Goal: Information Seeking & Learning: Find specific fact

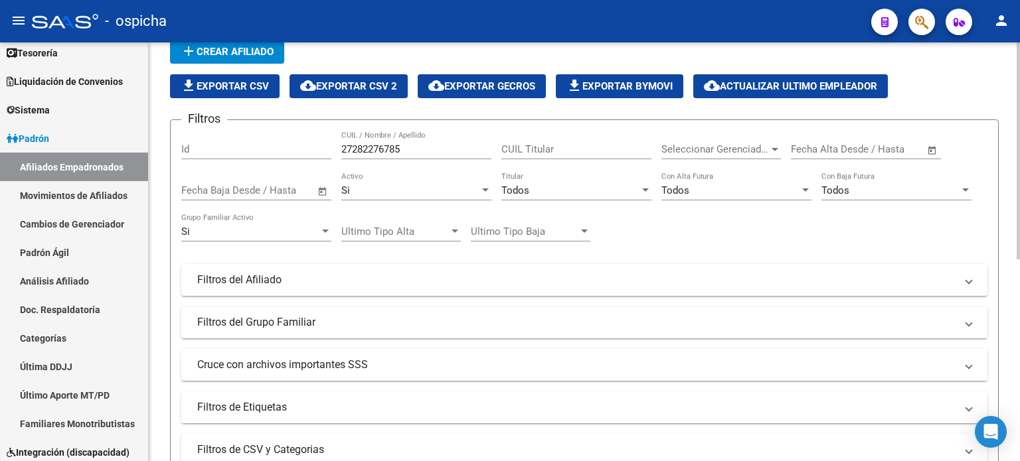
scroll to position [57, 0]
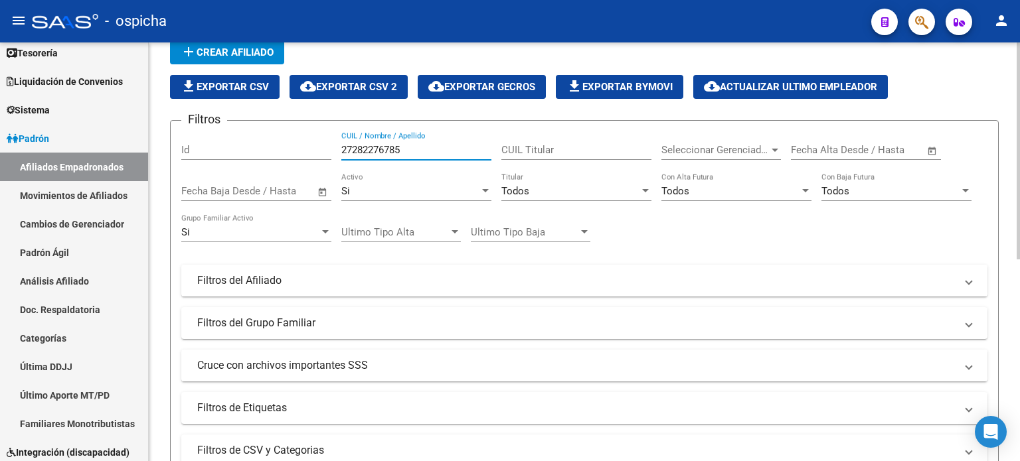
drag, startPoint x: 385, startPoint y: 155, endPoint x: 308, endPoint y: 155, distance: 77.0
click at [308, 155] on div "Filtros Id 27282276785 CUIL / Nombre / Apellido CUIL Titular Seleccionar Gerenc…" at bounding box center [584, 277] width 806 height 293
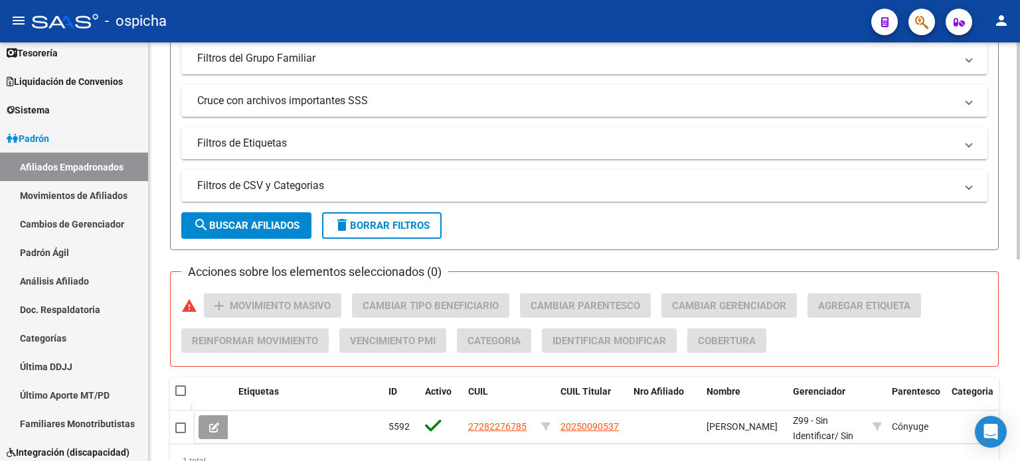
scroll to position [323, 0]
type input "20148400270"
click at [273, 216] on button "search Buscar Afiliados" at bounding box center [246, 225] width 130 height 27
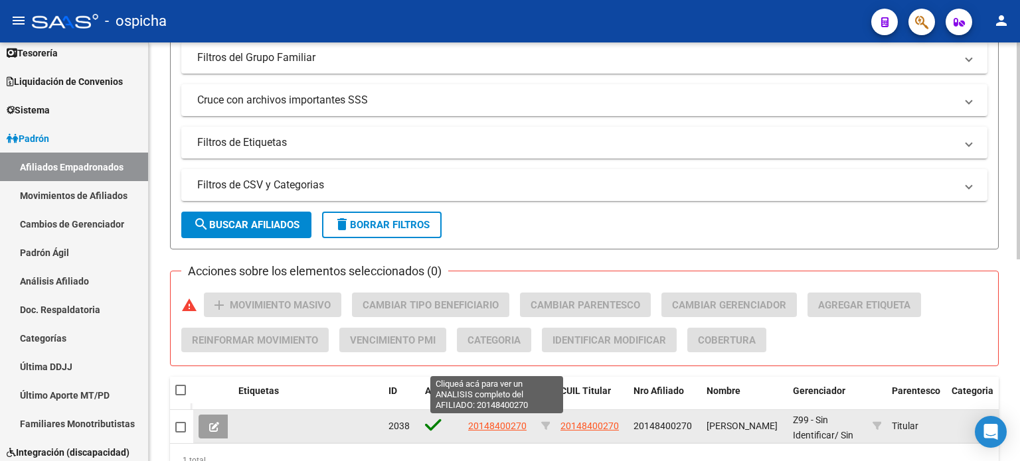
click at [522, 422] on span "20148400270" at bounding box center [497, 426] width 58 height 11
type textarea "20148400270"
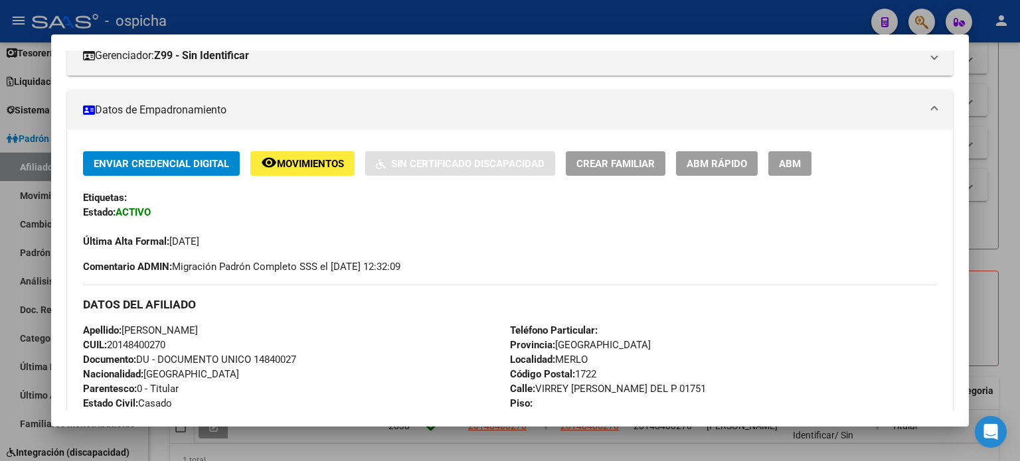
scroll to position [332, 0]
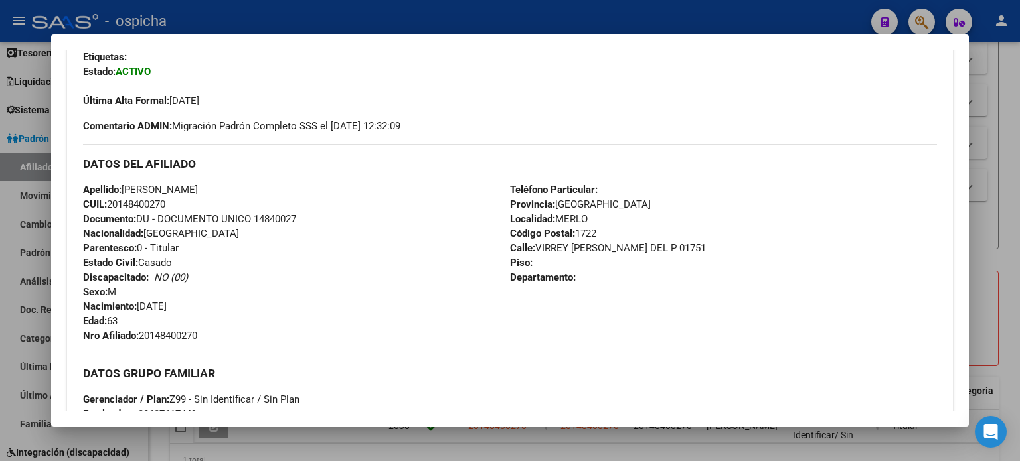
drag, startPoint x: 85, startPoint y: 164, endPoint x: 832, endPoint y: 331, distance: 765.4
click at [832, 331] on div "DATOS DEL AFILIADO Apellido: [PERSON_NAME] CUIL: 20148400270 Documento: DU - DO…" at bounding box center [510, 243] width 854 height 199
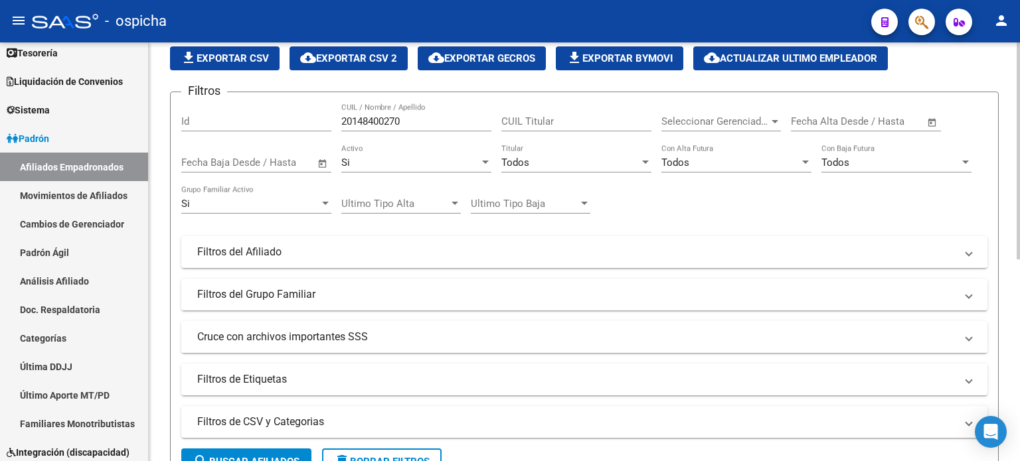
scroll to position [57, 0]
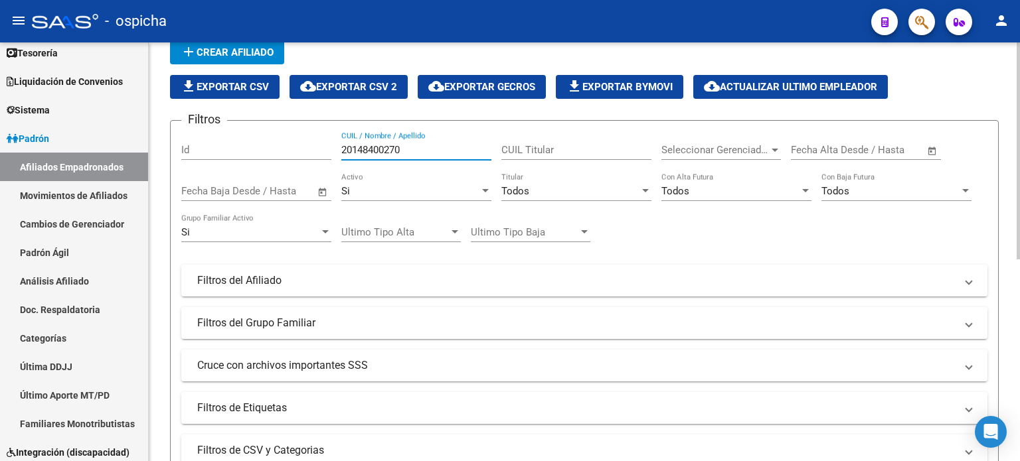
drag, startPoint x: 412, startPoint y: 151, endPoint x: 329, endPoint y: 153, distance: 82.4
click at [329, 153] on div "Filtros Id 20148400270 CUIL / Nombre / Apellido CUIL Titular Seleccionar Gerenc…" at bounding box center [584, 277] width 806 height 293
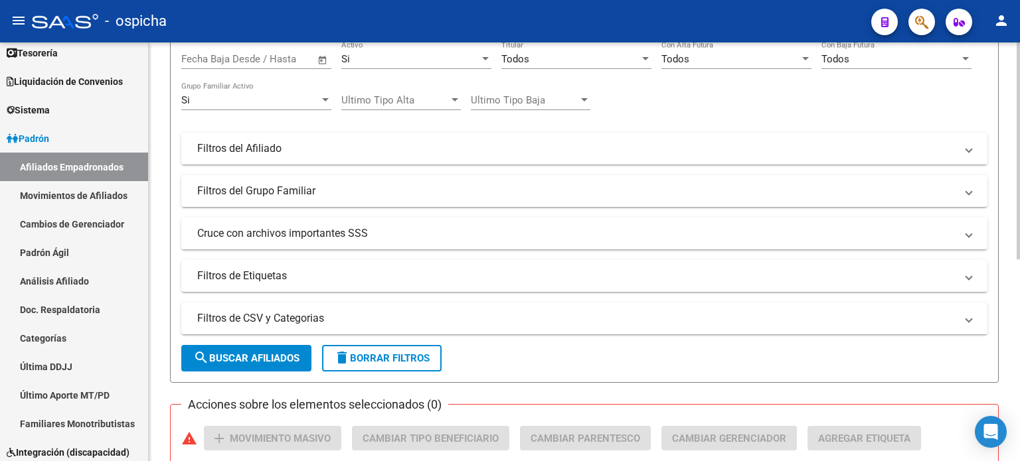
scroll to position [190, 0]
type input "27251005139"
click at [295, 357] on span "search Buscar Afiliados" at bounding box center [246, 358] width 106 height 12
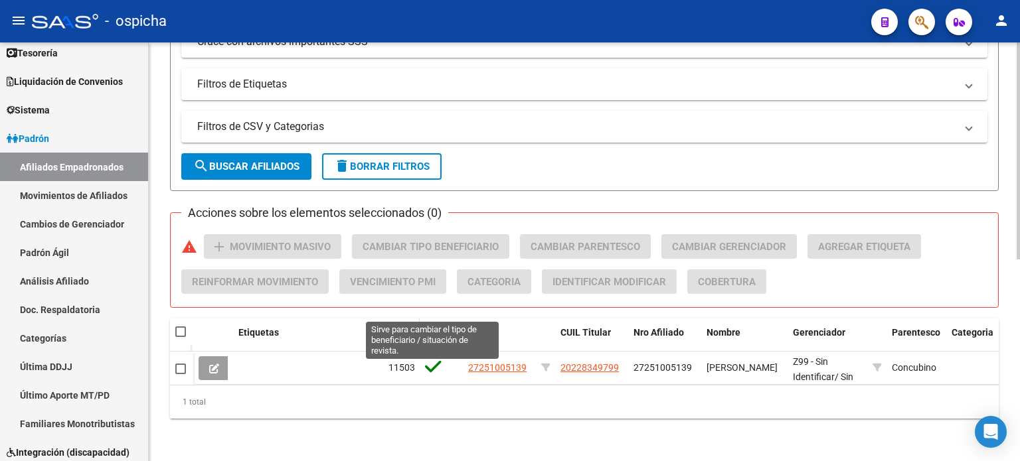
scroll to position [389, 0]
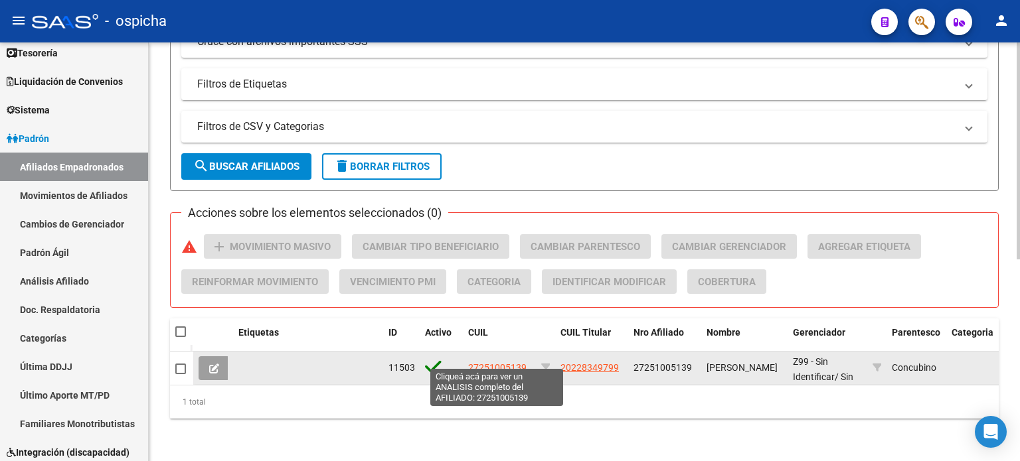
click at [494, 363] on span "27251005139" at bounding box center [497, 367] width 58 height 11
type textarea "27251005139"
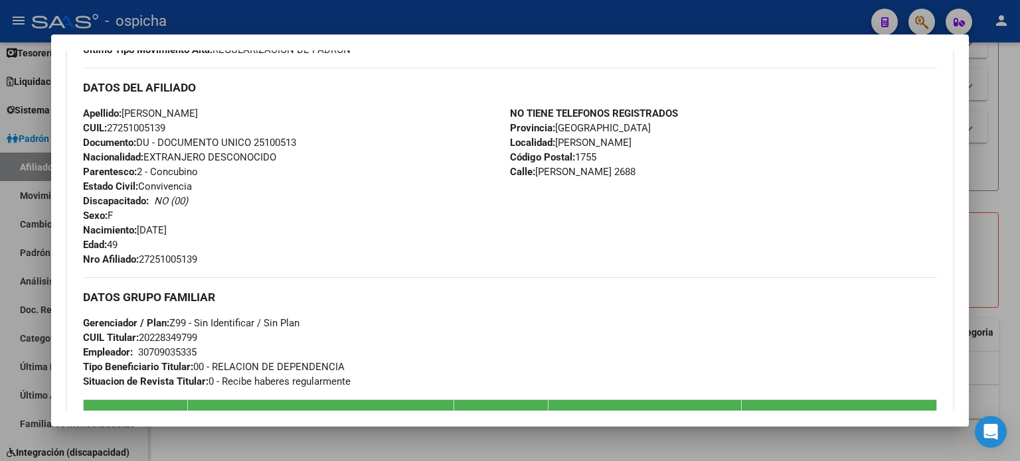
scroll to position [398, 0]
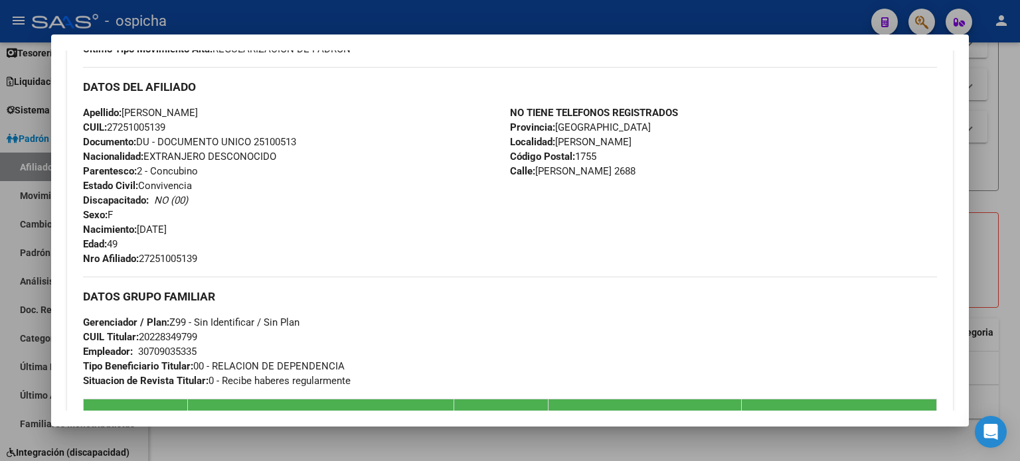
drag, startPoint x: 84, startPoint y: 85, endPoint x: 590, endPoint y: 174, distance: 513.0
click at [625, 220] on div "DATOS DEL AFILIADO Apellido: [PERSON_NAME] CUIL: 27251005139 Documento: DU - DO…" at bounding box center [510, 166] width 854 height 199
copy div "DATOS DEL AFILIADO Apellido: [PERSON_NAME] CUIL: 27251005139 Documento: DU - DO…"
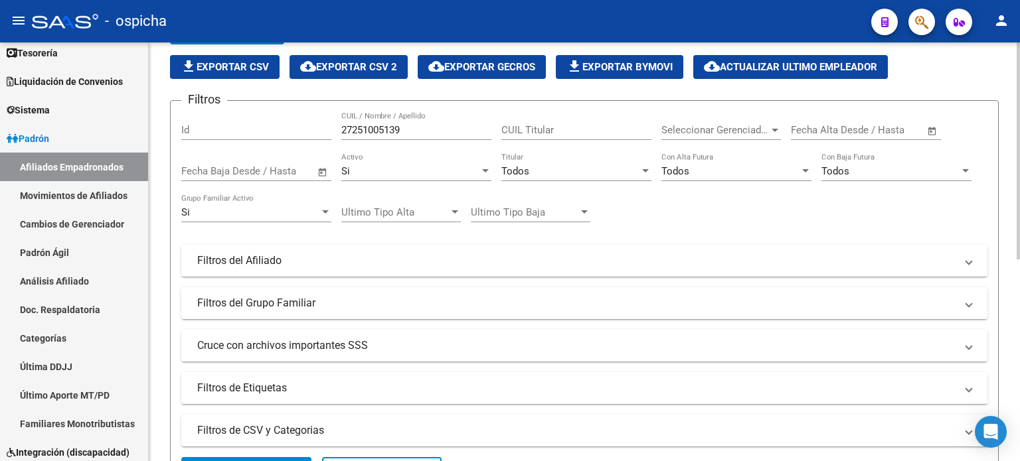
scroll to position [57, 0]
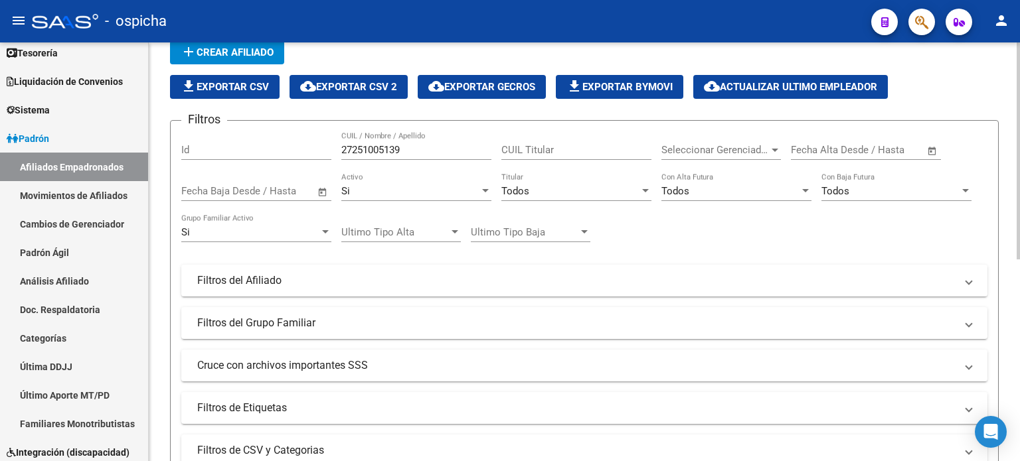
drag, startPoint x: 416, startPoint y: 155, endPoint x: 324, endPoint y: 151, distance: 92.4
click at [307, 154] on div "Filtros Id 27251005139 CUIL / Nombre / Apellido CUIL Titular Seleccionar Gerenc…" at bounding box center [584, 277] width 806 height 293
drag, startPoint x: 449, startPoint y: 151, endPoint x: 428, endPoint y: 152, distance: 21.3
click at [449, 151] on input "27251005139" at bounding box center [416, 150] width 150 height 12
click at [416, 149] on input "27251005139" at bounding box center [416, 150] width 150 height 12
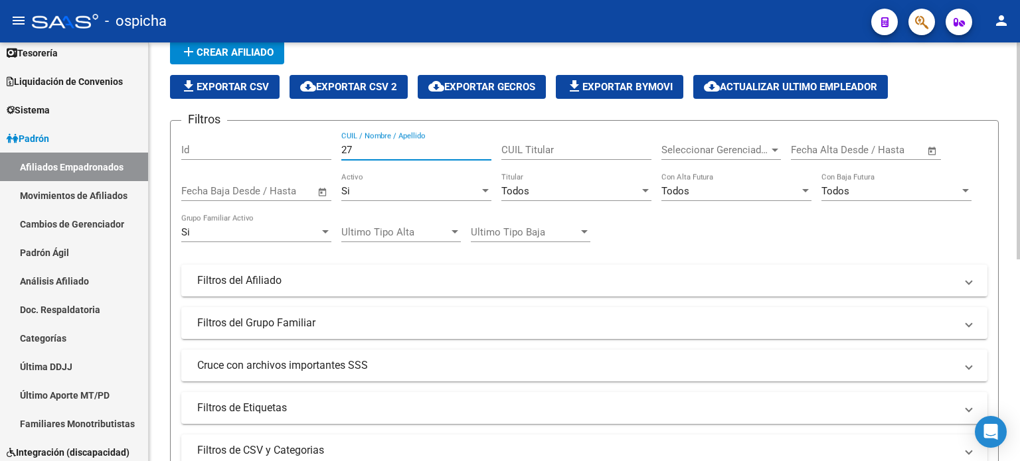
type input "2"
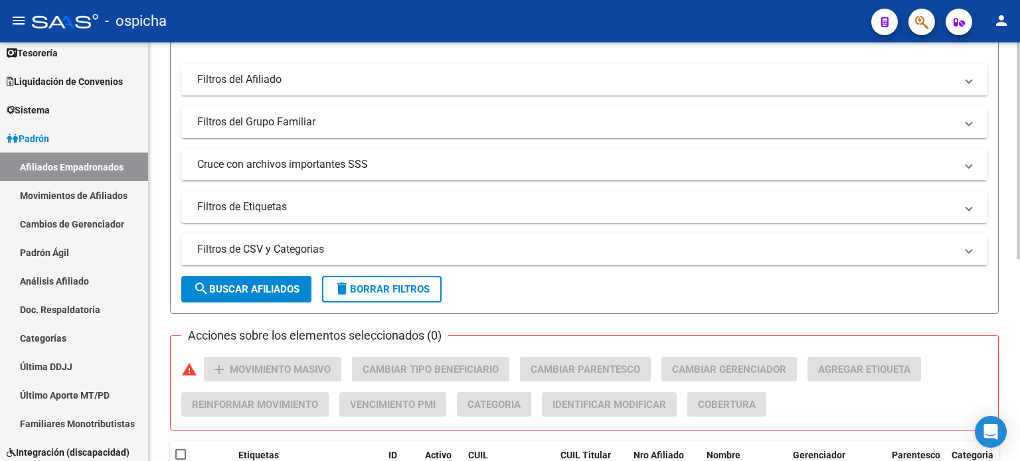
scroll to position [323, 0]
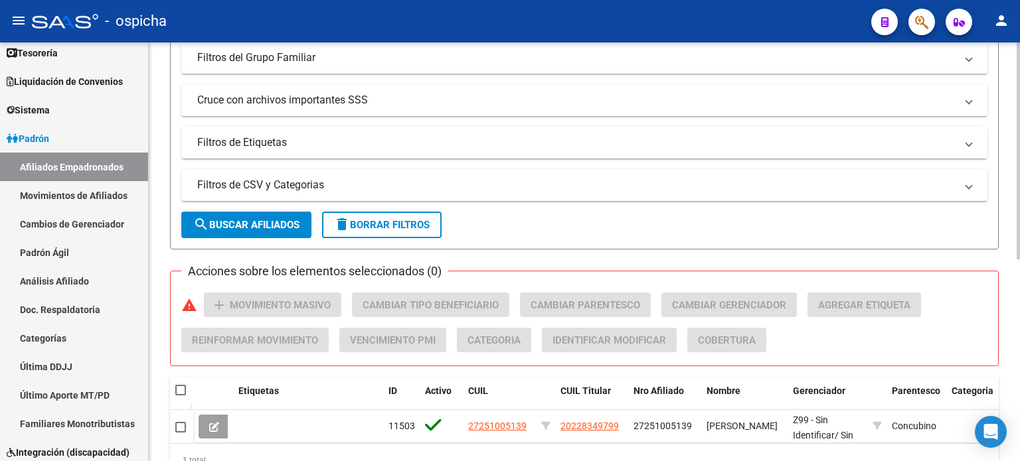
type input "27372455115"
click at [230, 228] on span "search Buscar Afiliados" at bounding box center [246, 225] width 106 height 12
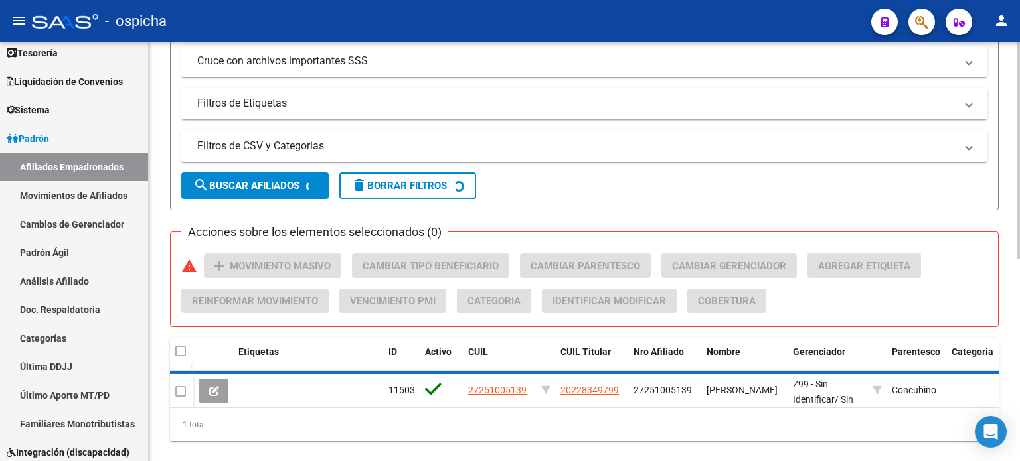
scroll to position [389, 0]
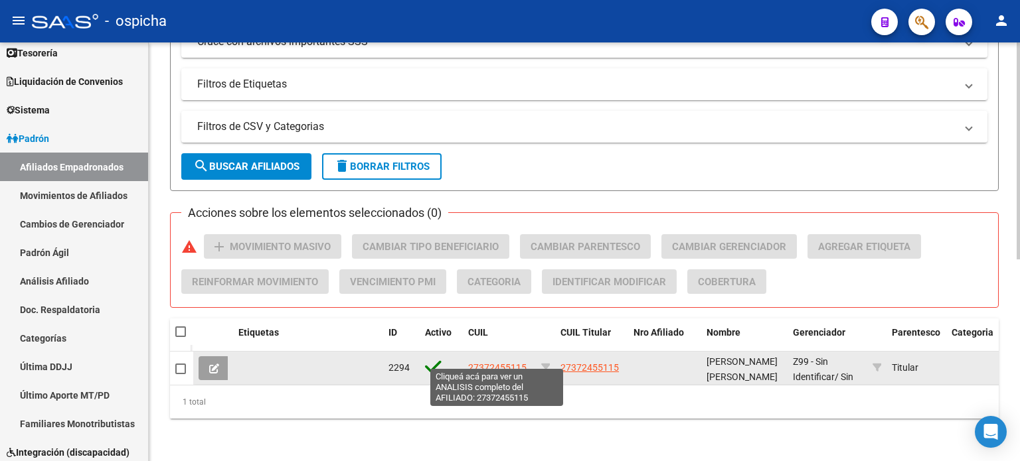
click at [515, 362] on span "27372455115" at bounding box center [497, 367] width 58 height 11
type textarea "27372455115"
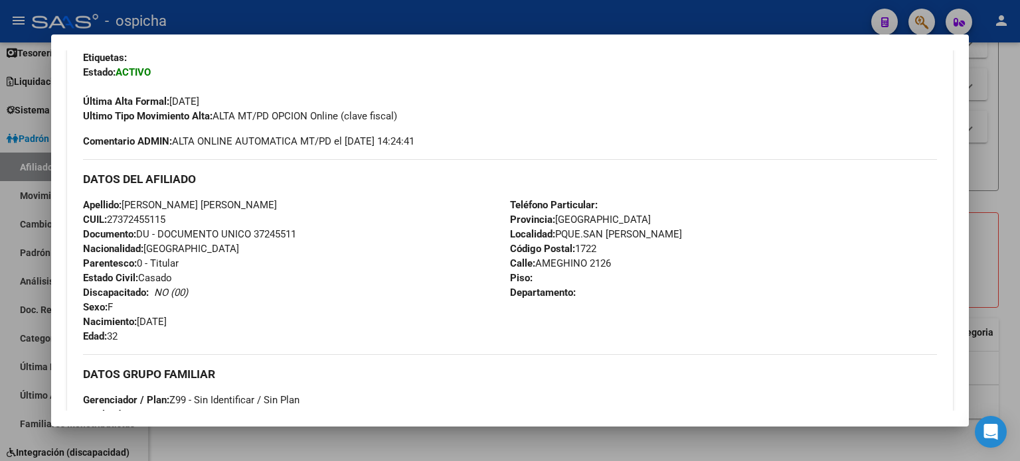
scroll to position [332, 0]
drag, startPoint x: 85, startPoint y: 176, endPoint x: 619, endPoint y: 305, distance: 549.2
click at [623, 308] on div "DATOS DEL AFILIADO Apellido: [PERSON_NAME] [PERSON_NAME] CUIL: 27372455115 Docu…" at bounding box center [510, 251] width 854 height 185
copy div "DATOS DEL AFILIADO Apellido: [PERSON_NAME] [PERSON_NAME] CUIL: 27372455115 Docu…"
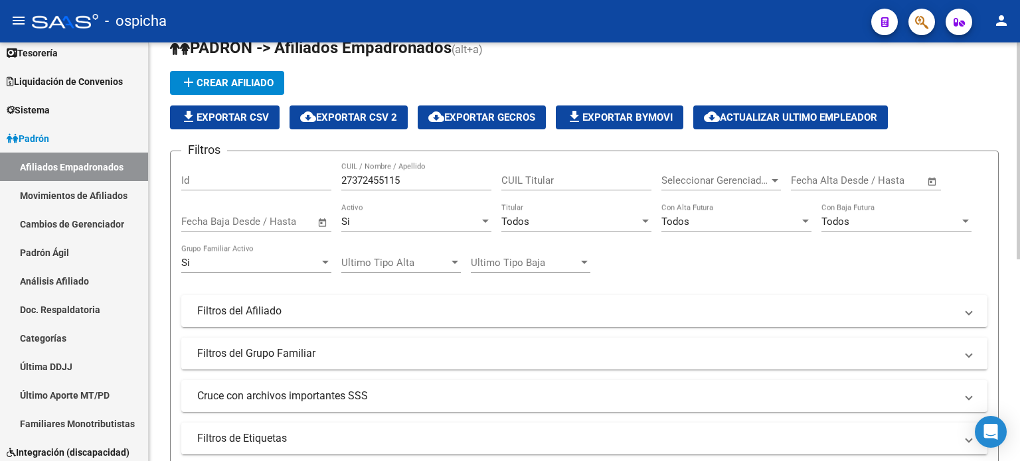
scroll to position [0, 0]
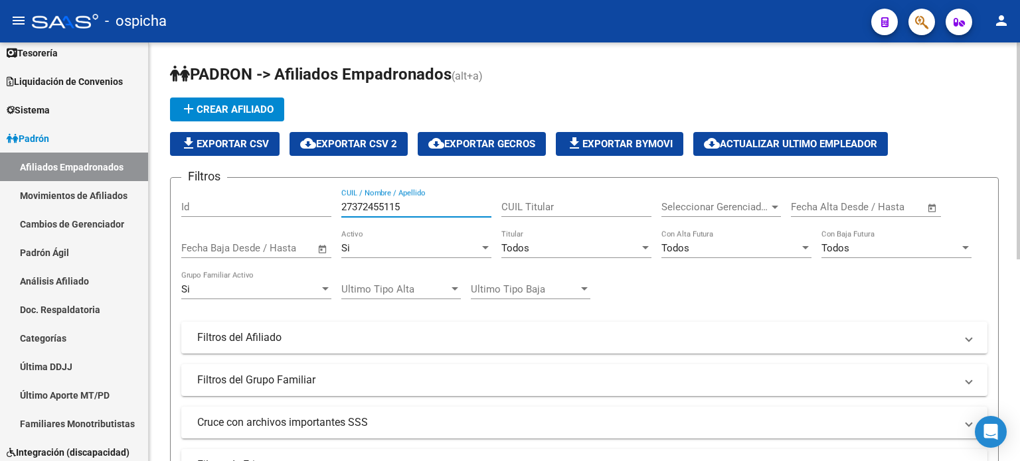
drag, startPoint x: 409, startPoint y: 206, endPoint x: 313, endPoint y: 206, distance: 96.3
click at [313, 206] on div "Filtros Id 27372455115 CUIL / Nombre / Apellido CUIL Titular Seleccionar Gerenc…" at bounding box center [584, 335] width 806 height 293
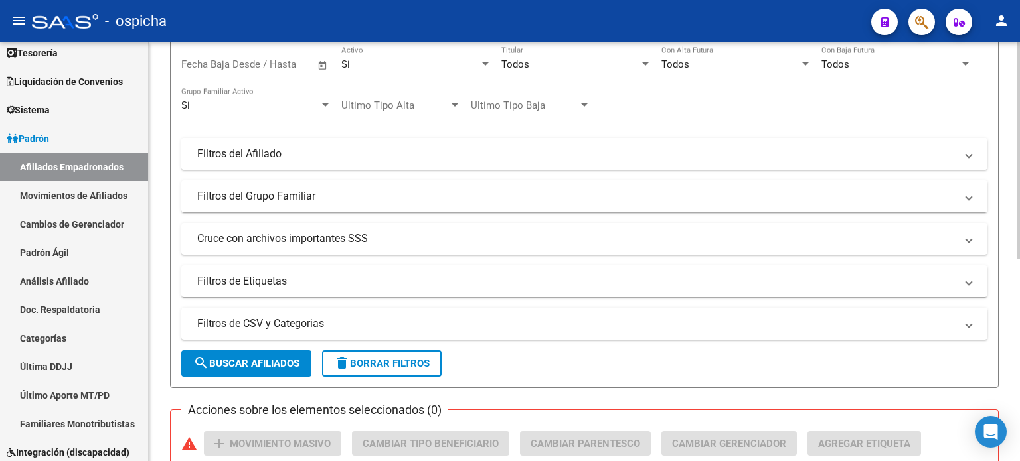
scroll to position [199, 0]
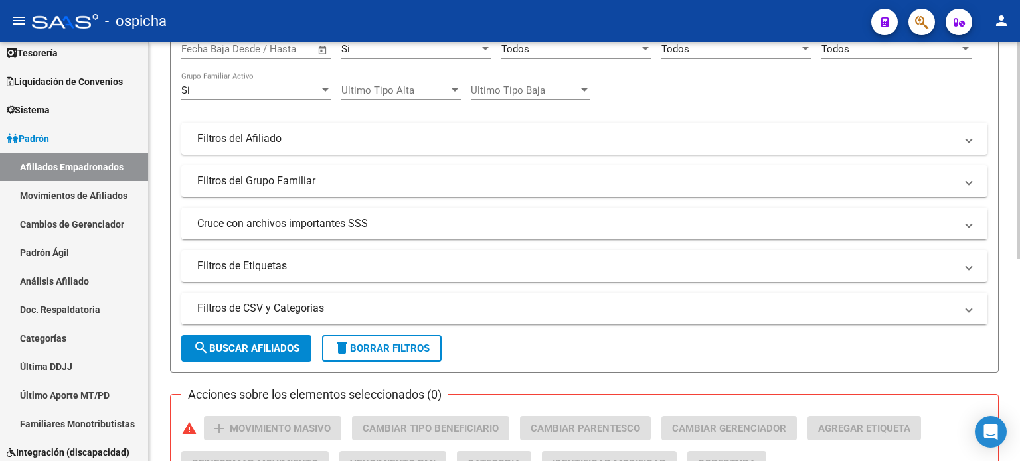
type input "27321011646"
click at [232, 343] on span "search Buscar Afiliados" at bounding box center [246, 349] width 106 height 12
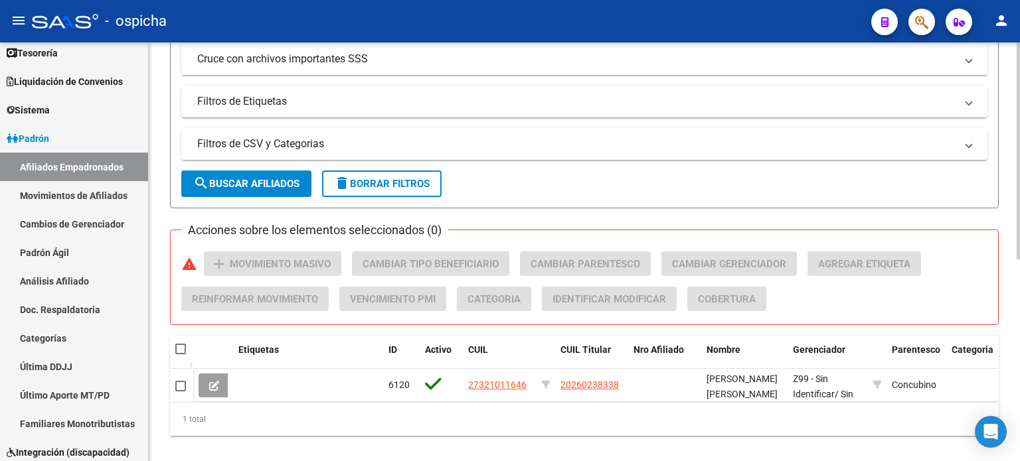
scroll to position [389, 0]
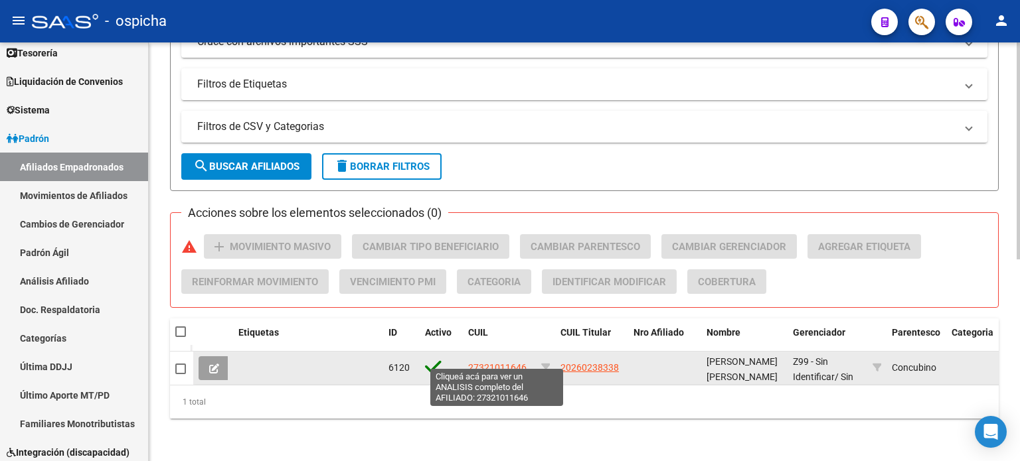
click at [501, 362] on span "27321011646" at bounding box center [497, 367] width 58 height 11
type textarea "27321011646"
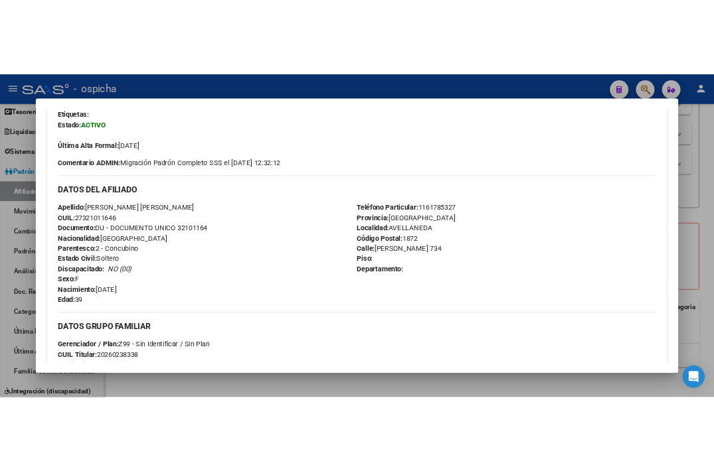
scroll to position [332, 0]
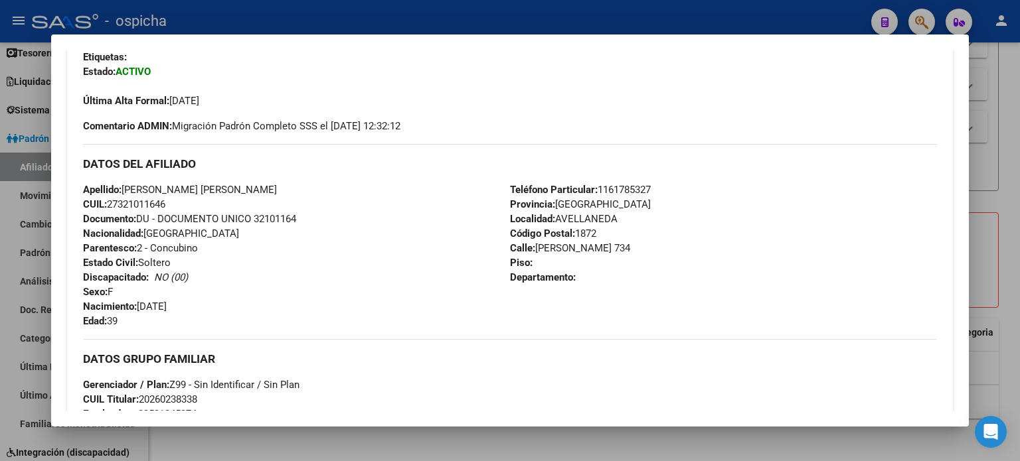
drag, startPoint x: 83, startPoint y: 164, endPoint x: 592, endPoint y: 281, distance: 521.8
click at [592, 281] on div "DATOS DEL AFILIADO Apellido: [PERSON_NAME] [PERSON_NAME]: 27321011646 Documento…" at bounding box center [510, 236] width 854 height 185
copy div "DATOS DEL AFILIADO Apellido: [PERSON_NAME] [PERSON_NAME]: 27321011646 Documento…"
click at [271, 244] on div "Apellido: [PERSON_NAME] [PERSON_NAME]: 27321011646 Documento: DU - DOCUMENTO UN…" at bounding box center [296, 256] width 427 height 146
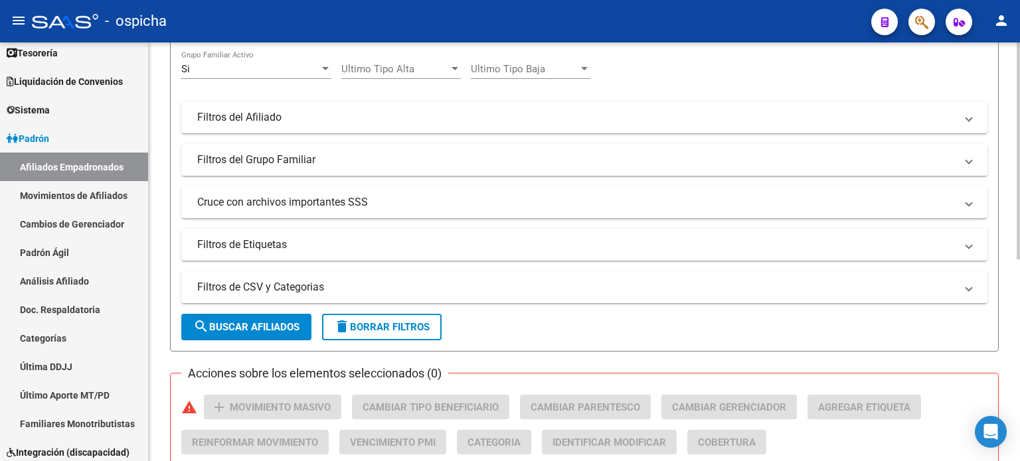
scroll to position [0, 0]
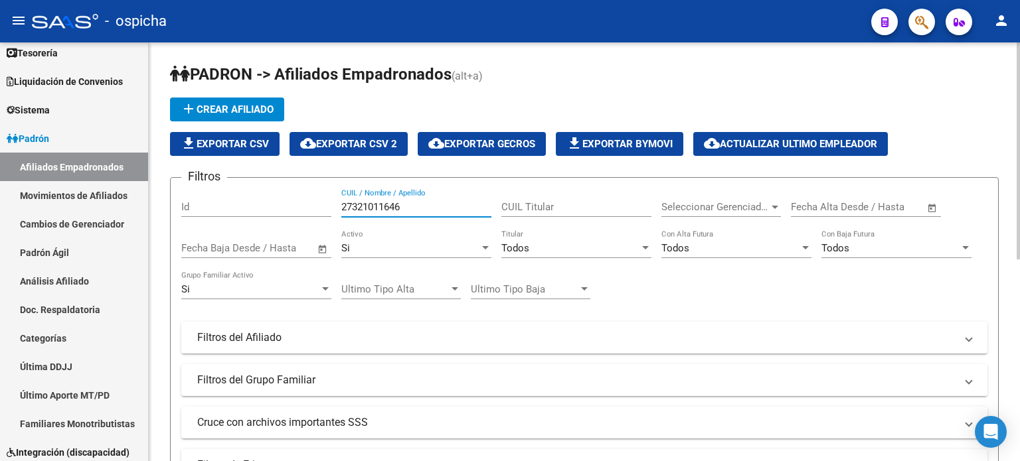
drag, startPoint x: 406, startPoint y: 206, endPoint x: 336, endPoint y: 206, distance: 70.4
click at [336, 206] on div "Filtros Id 27321011646 CUIL / Nombre / Apellido CUIL Titular Seleccionar Gerenc…" at bounding box center [584, 335] width 806 height 293
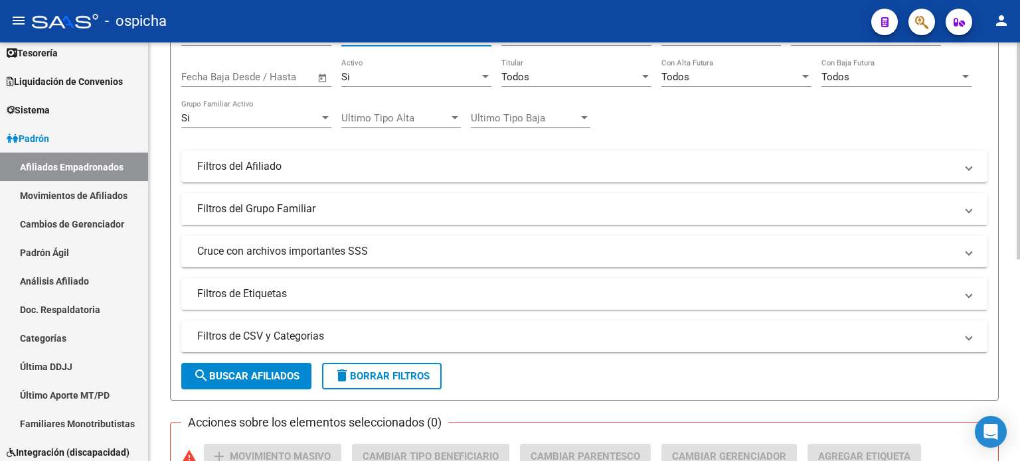
scroll to position [199, 0]
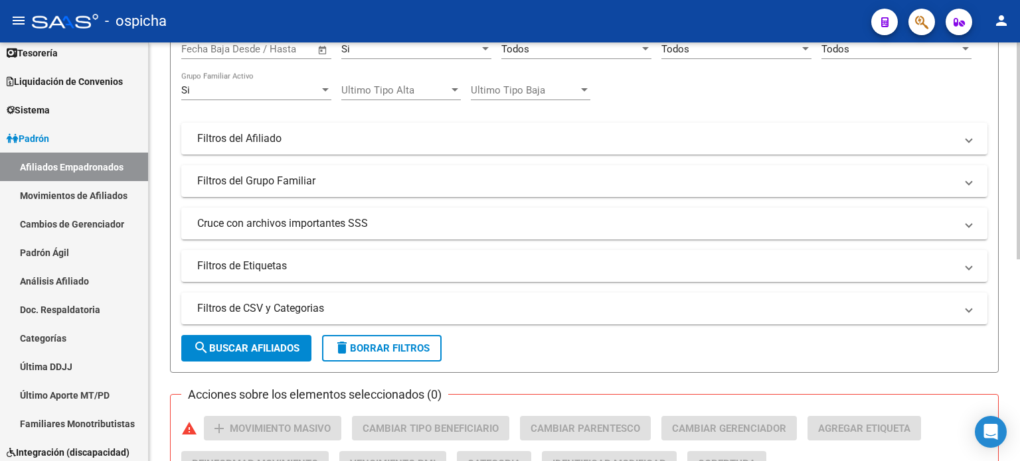
type input "20417451499"
click at [257, 343] on span "search Buscar Afiliados" at bounding box center [246, 349] width 106 height 12
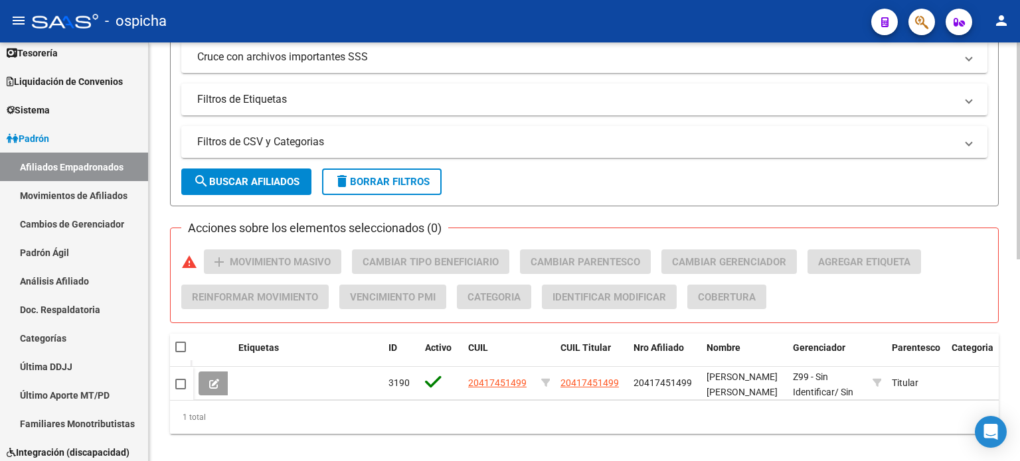
scroll to position [389, 0]
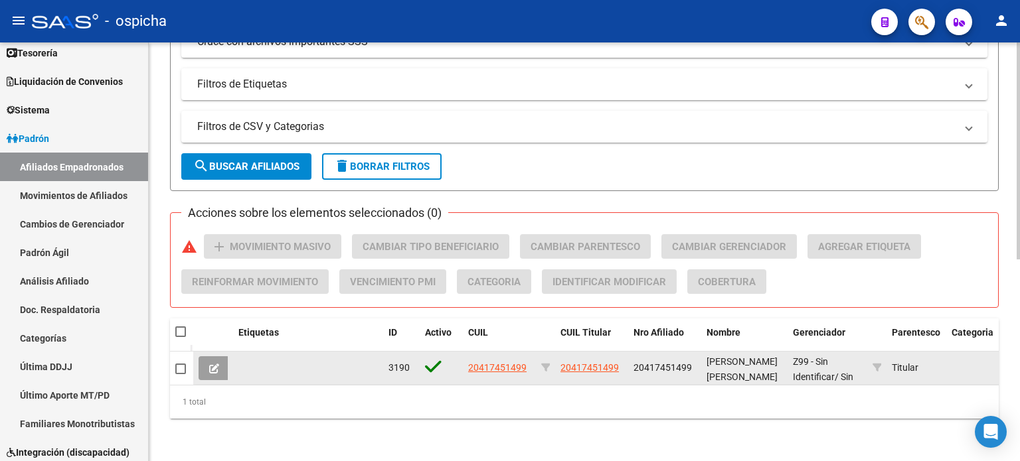
click at [497, 362] on span "20417451499" at bounding box center [497, 367] width 58 height 11
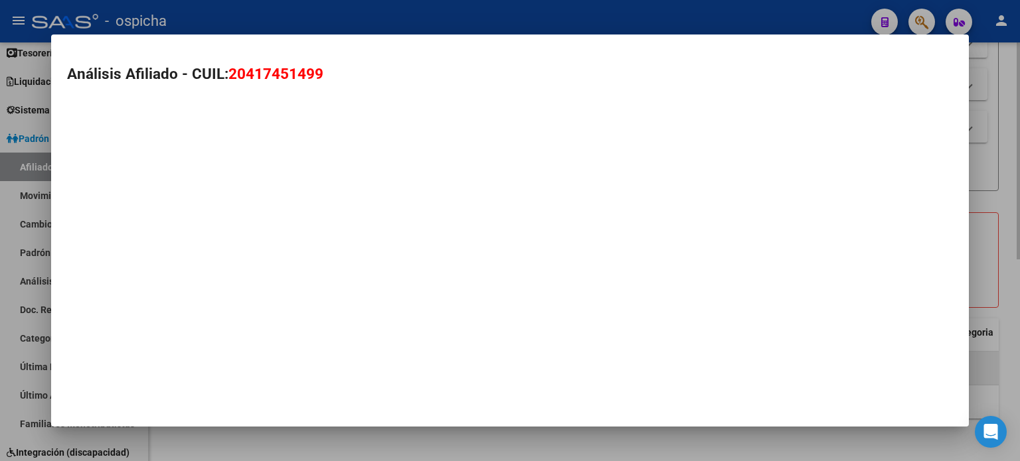
type textarea "20417451499"
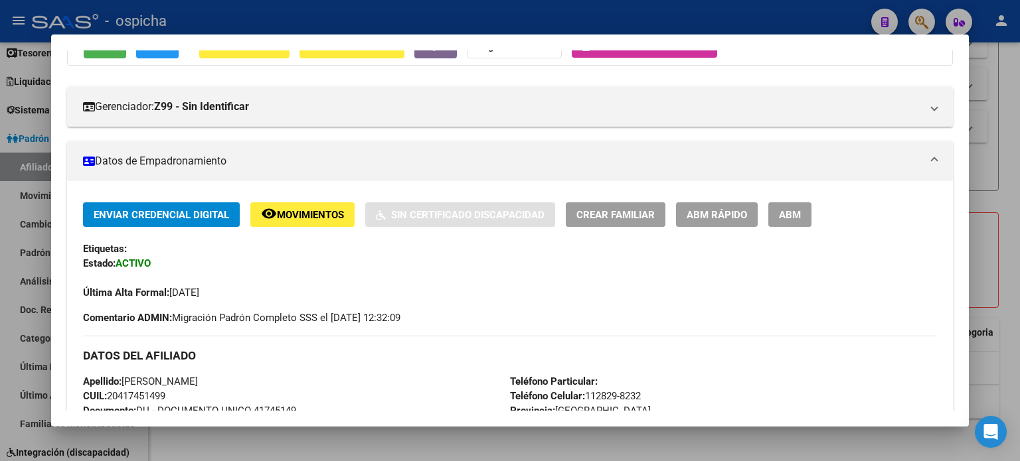
scroll to position [332, 0]
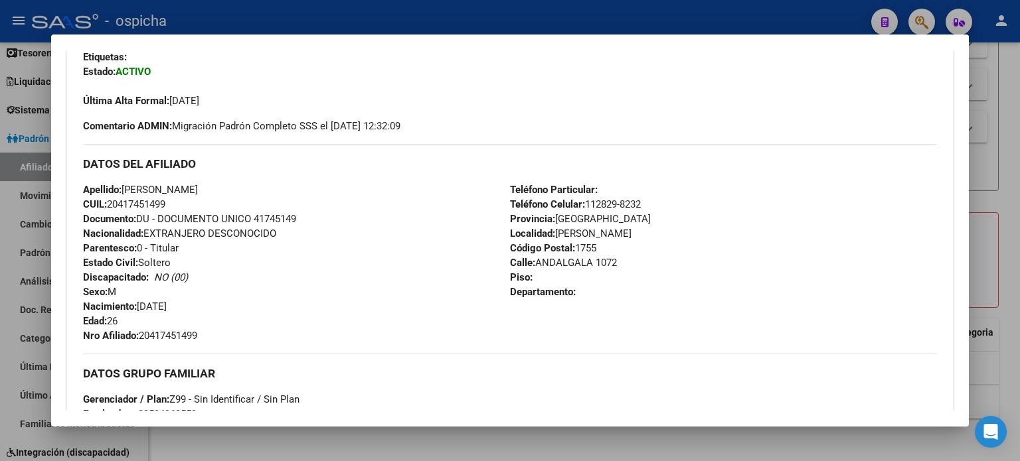
drag, startPoint x: 83, startPoint y: 162, endPoint x: 633, endPoint y: 297, distance: 566.0
click at [651, 318] on div "DATOS DEL AFILIADO Apellido: [PERSON_NAME] CUIL: 20417451499 Documento: DU - DO…" at bounding box center [510, 243] width 854 height 199
copy div "DATOS DEL AFILIADO Apellido: [PERSON_NAME] CUIL: 20417451499 Documento: DU - DO…"
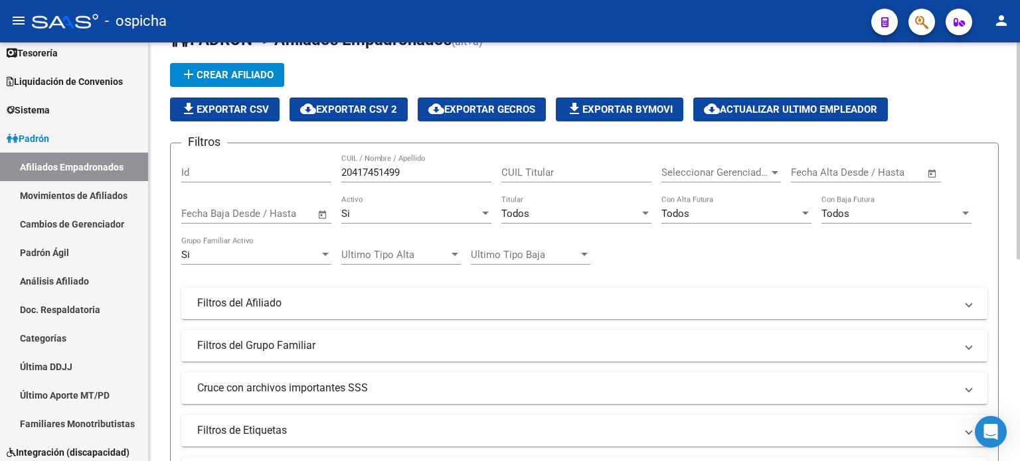
scroll to position [0, 0]
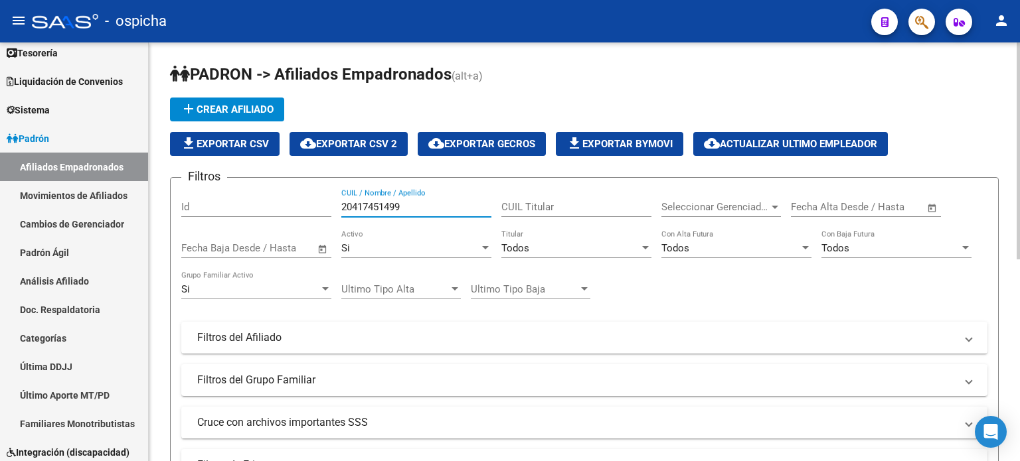
drag, startPoint x: 409, startPoint y: 200, endPoint x: 312, endPoint y: 202, distance: 96.9
click at [313, 201] on div "Filtros Id 20417451499 CUIL / Nombre / Apellido CUIL Titular Seleccionar Gerenc…" at bounding box center [584, 335] width 806 height 293
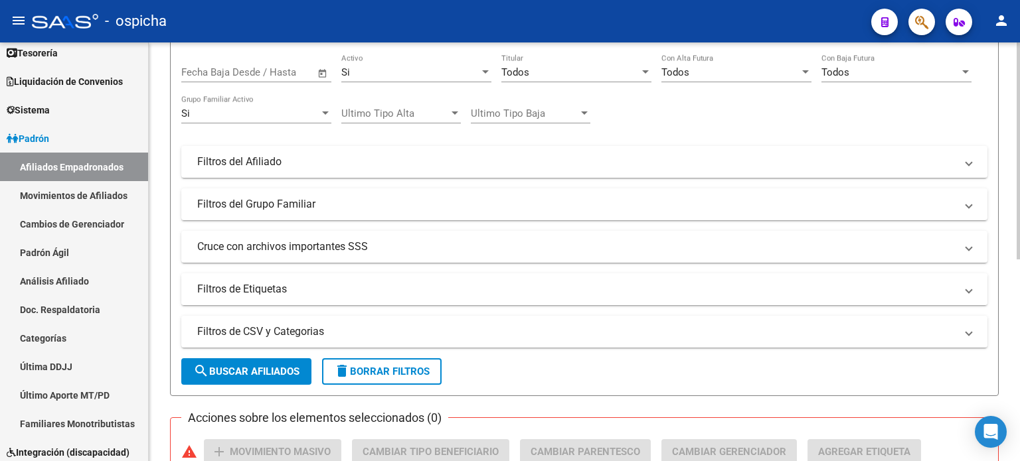
scroll to position [199, 0]
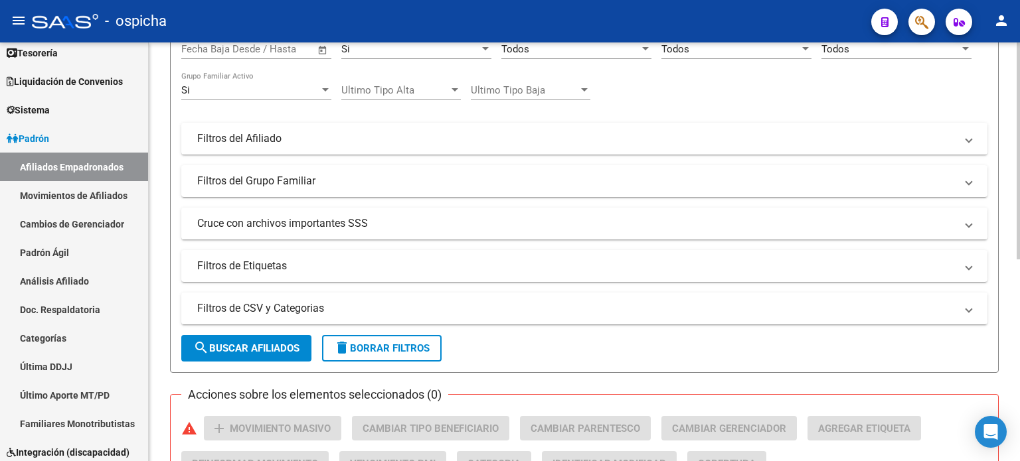
type input "27282785582"
click at [258, 343] on span "search Buscar Afiliados" at bounding box center [246, 349] width 106 height 12
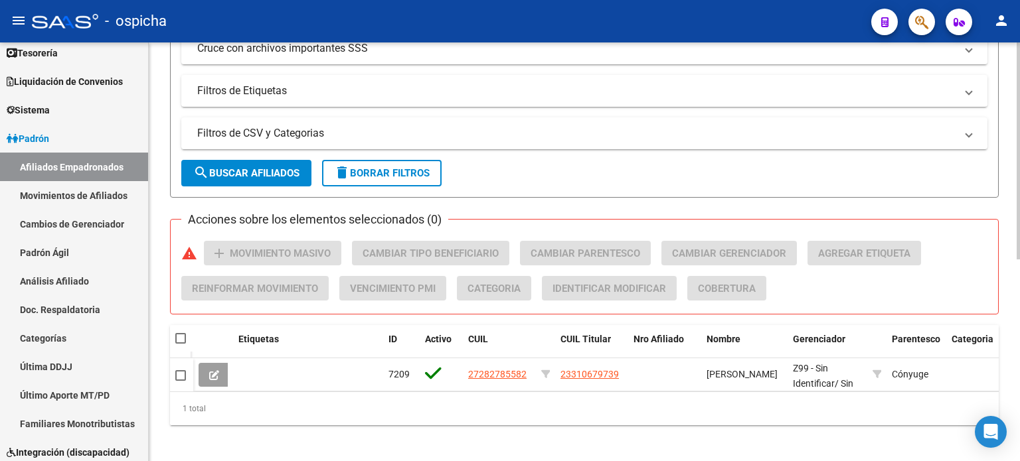
scroll to position [389, 0]
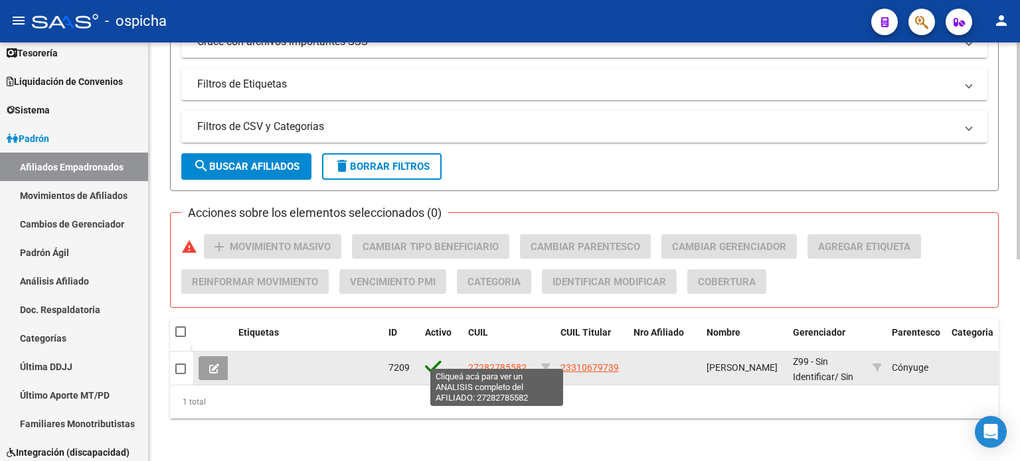
click at [486, 362] on span "27282785582" at bounding box center [497, 367] width 58 height 11
type textarea "27282785582"
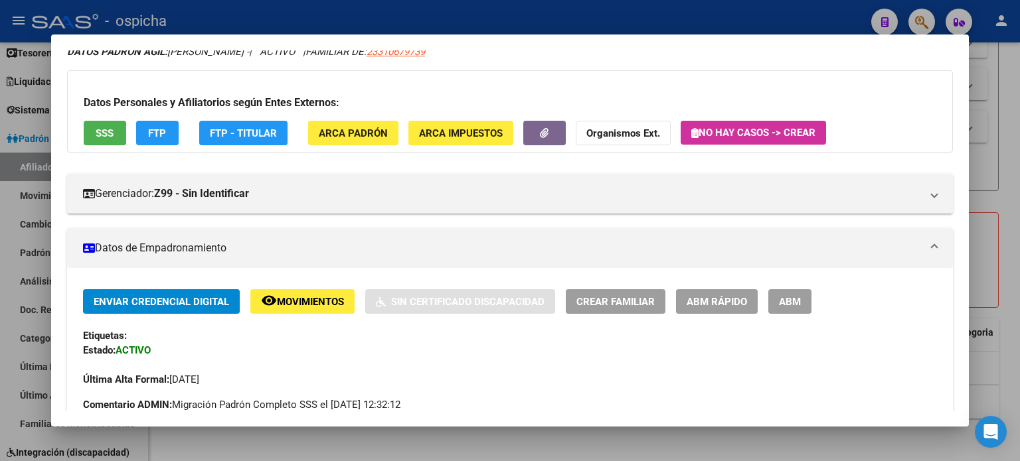
scroll to position [332, 0]
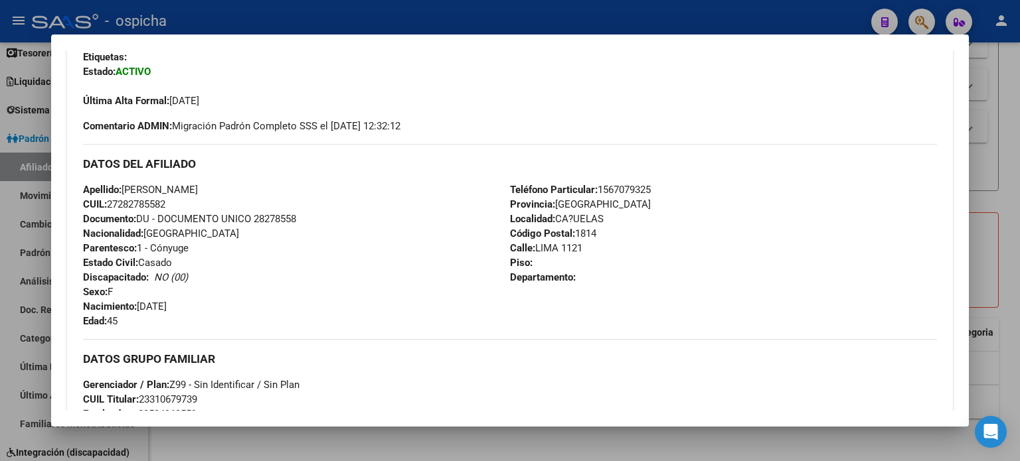
drag, startPoint x: 82, startPoint y: 164, endPoint x: 611, endPoint y: 262, distance: 537.5
click at [611, 262] on div "DATOS DEL AFILIADO Apellido: [PERSON_NAME]: 27282785582 Documento: DU - DOCUMEN…" at bounding box center [510, 236] width 854 height 185
click at [610, 281] on div "Teléfono Particular: [PHONE_NUMBER] Provincia: [GEOGRAPHIC_DATA] Localidad: [GE…" at bounding box center [723, 256] width 427 height 146
drag, startPoint x: 85, startPoint y: 163, endPoint x: 591, endPoint y: 305, distance: 525.5
click at [591, 305] on div "DATOS DEL AFILIADO Apellido: [PERSON_NAME]: 27282785582 Documento: DU - DOCUMEN…" at bounding box center [510, 236] width 854 height 185
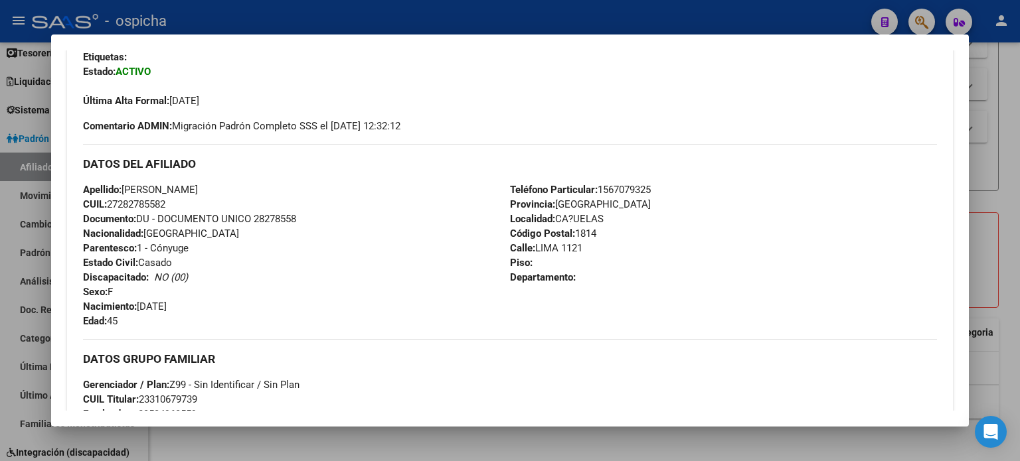
copy div "DATOS DEL AFILIADO Apellido: [PERSON_NAME]: 27282785582 Documento: DU - DOCUMEN…"
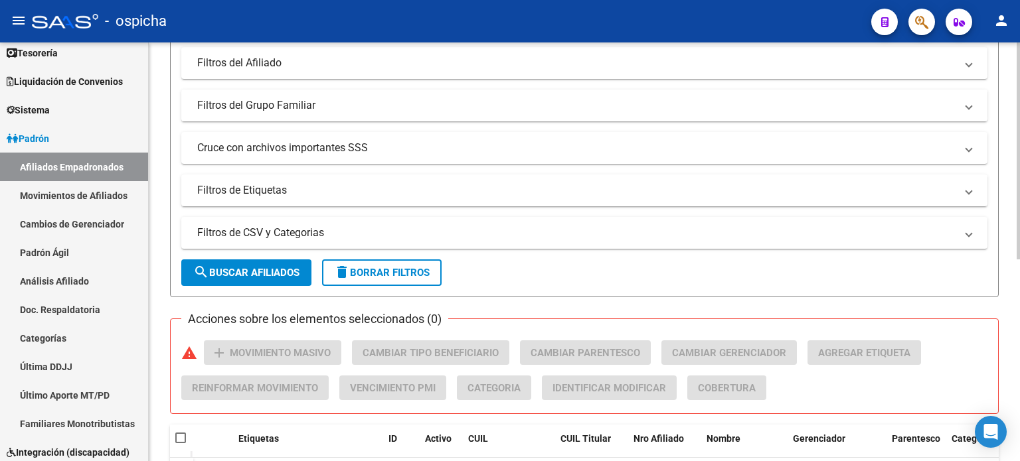
scroll to position [57, 0]
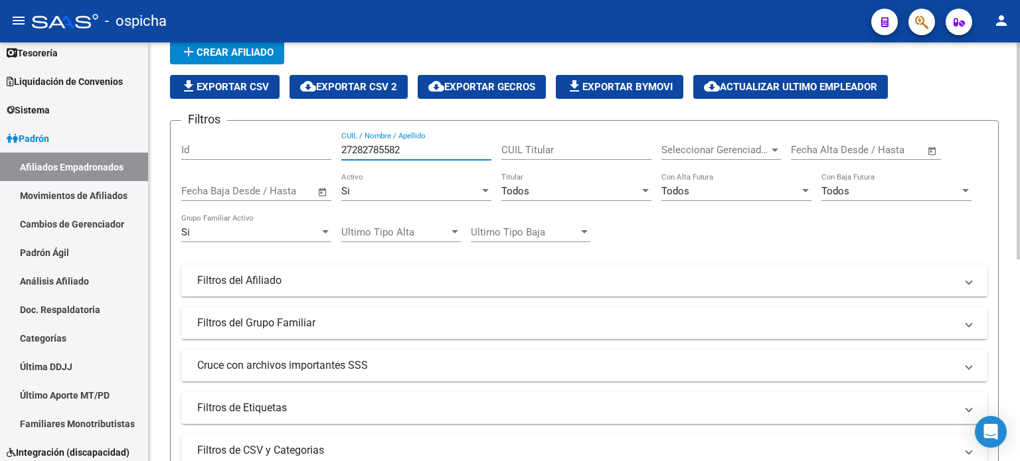
drag, startPoint x: 419, startPoint y: 150, endPoint x: 313, endPoint y: 150, distance: 105.6
click at [313, 150] on div "Filtros Id 27282785582 CUIL / Nombre / Apellido CUIL Titular Seleccionar Gerenc…" at bounding box center [584, 277] width 806 height 293
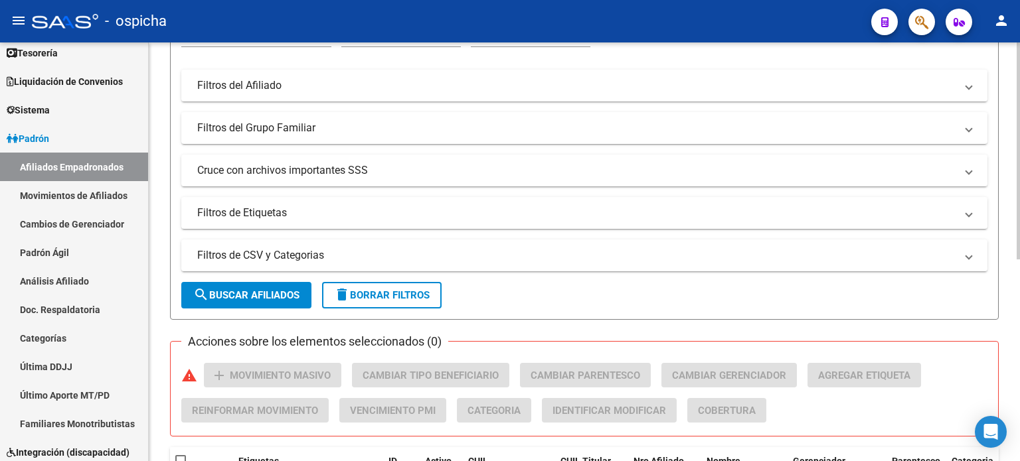
scroll to position [256, 0]
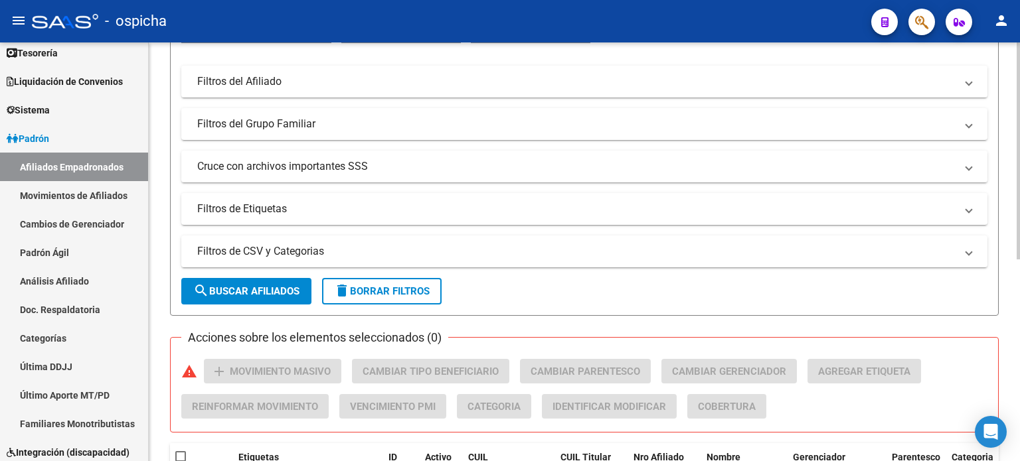
type input "27255551154"
click at [277, 289] on span "search Buscar Afiliados" at bounding box center [246, 291] width 106 height 12
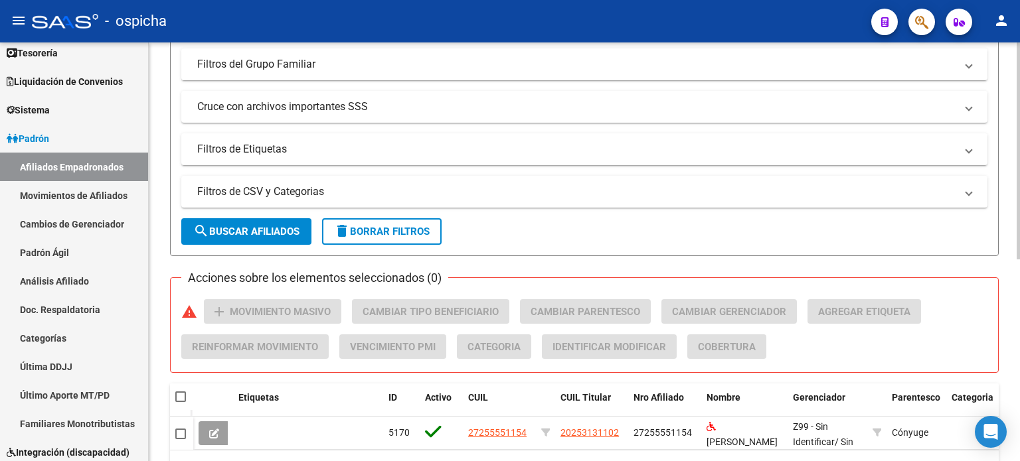
scroll to position [389, 0]
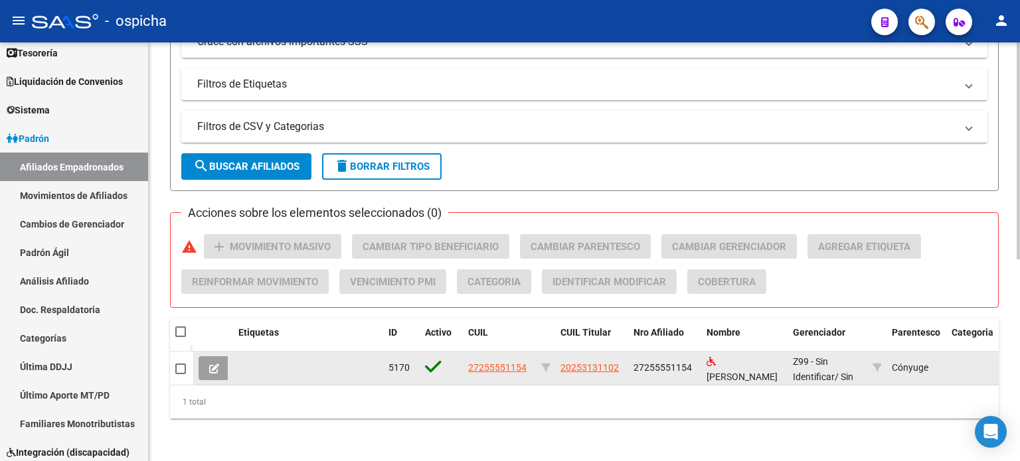
click at [511, 360] on app-link-go-to "27255551154" at bounding box center [497, 367] width 58 height 15
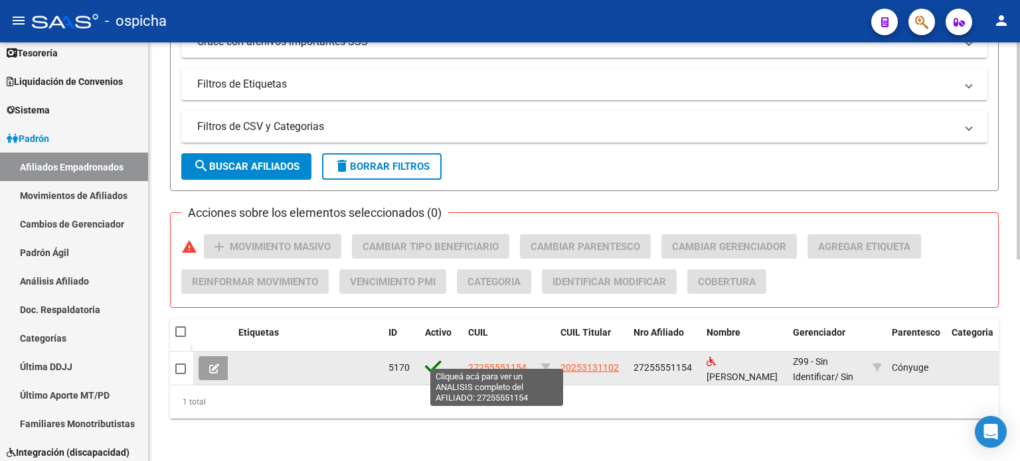
click at [508, 362] on span "27255551154" at bounding box center [497, 367] width 58 height 11
type textarea "27255551154"
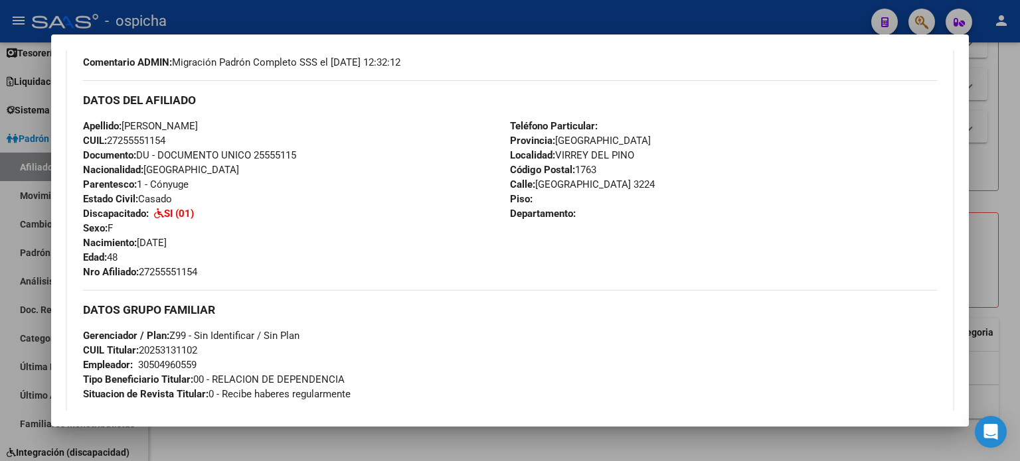
scroll to position [398, 0]
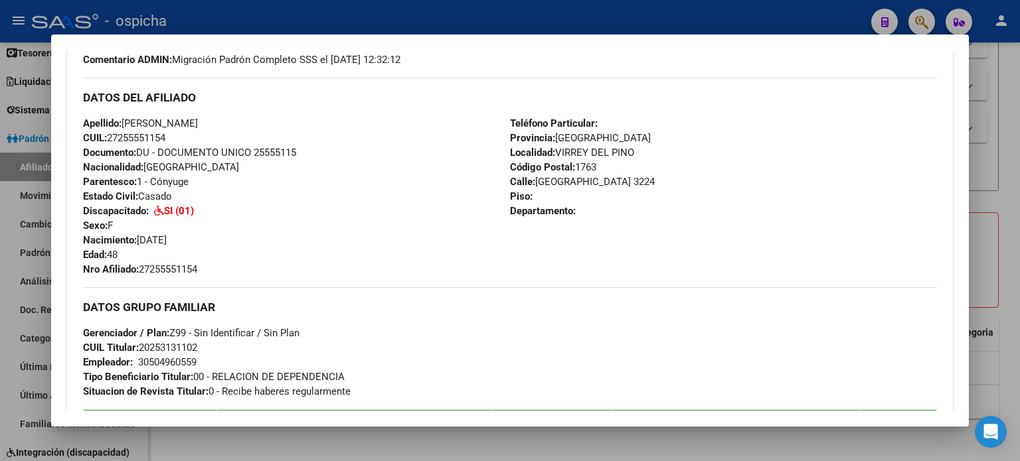
drag, startPoint x: 83, startPoint y: 96, endPoint x: 647, endPoint y: 231, distance: 580.2
click at [668, 256] on div "DATOS DEL AFILIADO Apellido: [PERSON_NAME]: 27255551154 Documento: DU - DOCUMEN…" at bounding box center [510, 177] width 854 height 199
copy div "DATOS DEL AFILIADO Apellido: [PERSON_NAME]: 27255551154 Documento: DU - DOCUMEN…"
click at [388, 239] on div "Apellido: [PERSON_NAME]: 27255551154 Documento: DU - DOCUMENTO UNICO 25555115 N…" at bounding box center [296, 196] width 427 height 161
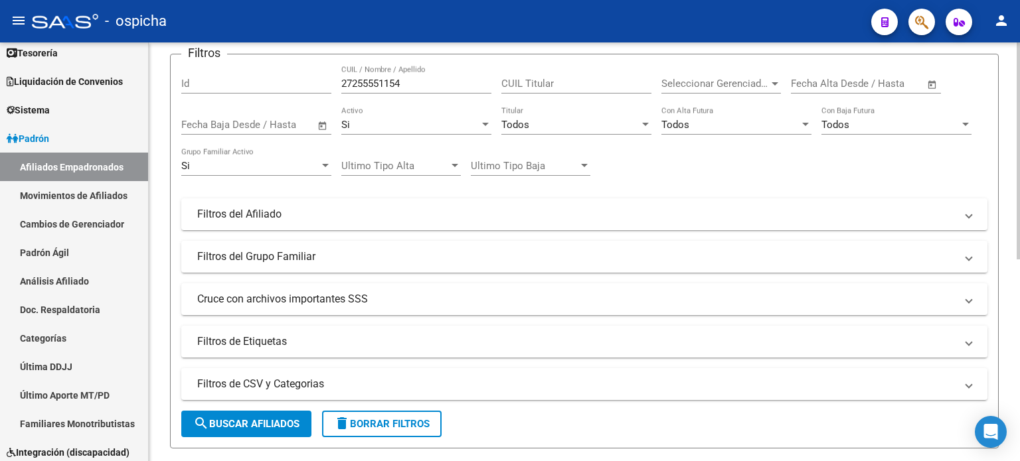
scroll to position [0, 0]
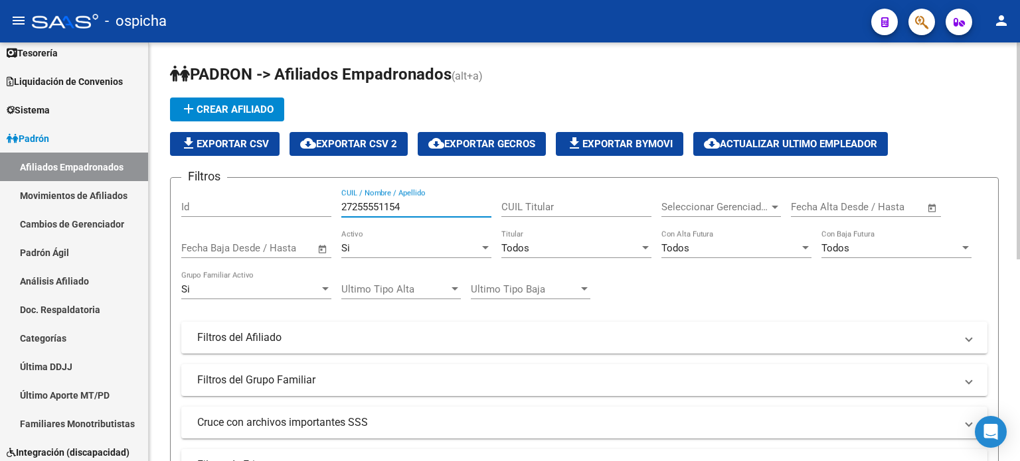
drag, startPoint x: 374, startPoint y: 198, endPoint x: 333, endPoint y: 199, distance: 41.2
click at [333, 199] on div "Filtros Id 27255551154 CUIL / Nombre / Apellido CUIL Titular Seleccionar Gerenc…" at bounding box center [584, 335] width 806 height 293
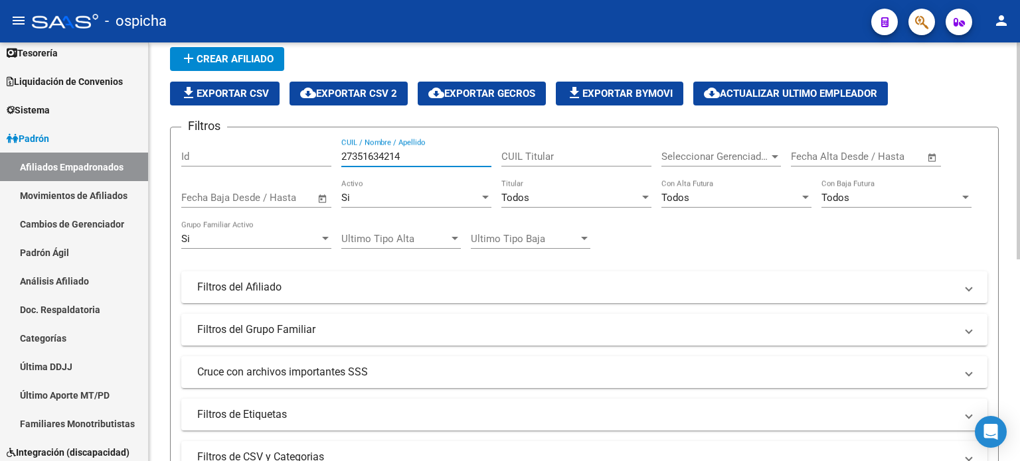
scroll to position [133, 0]
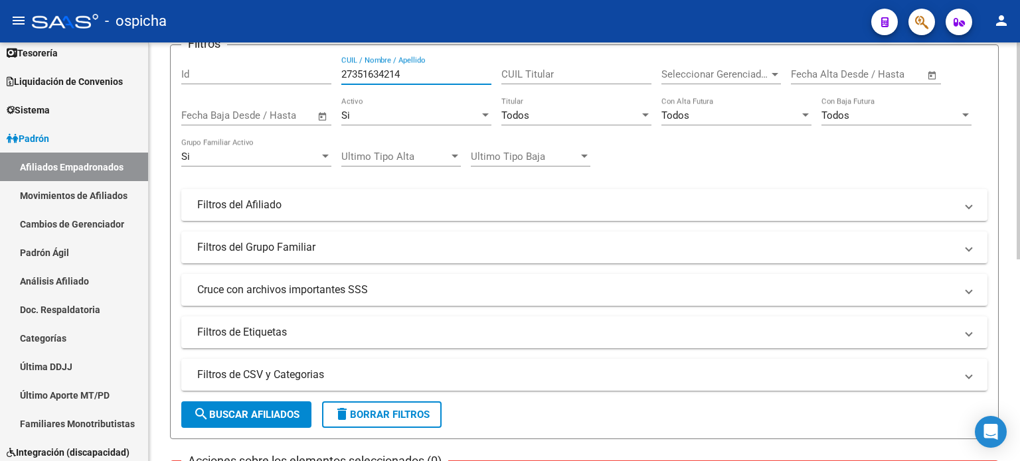
type input "27351634214"
click at [259, 404] on button "search Buscar Afiliados" at bounding box center [246, 415] width 130 height 27
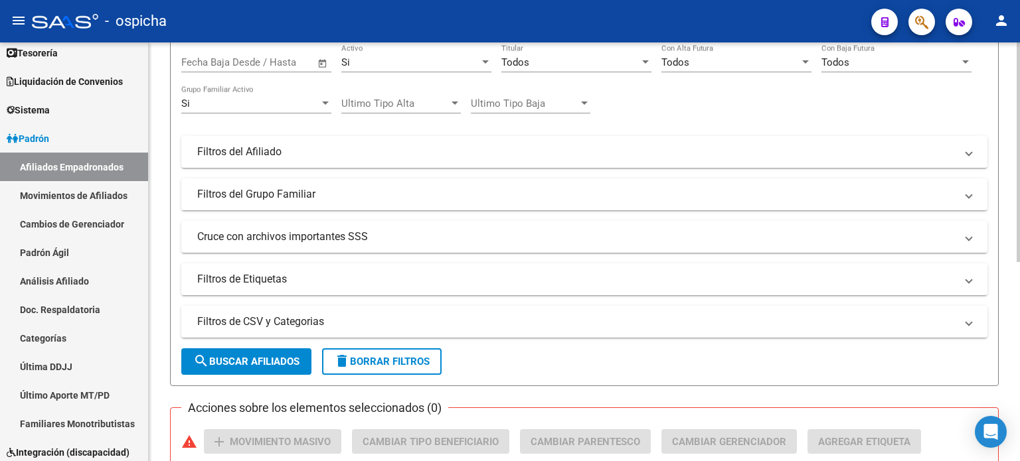
scroll to position [180, 0]
